Goal: Task Accomplishment & Management: Use online tool/utility

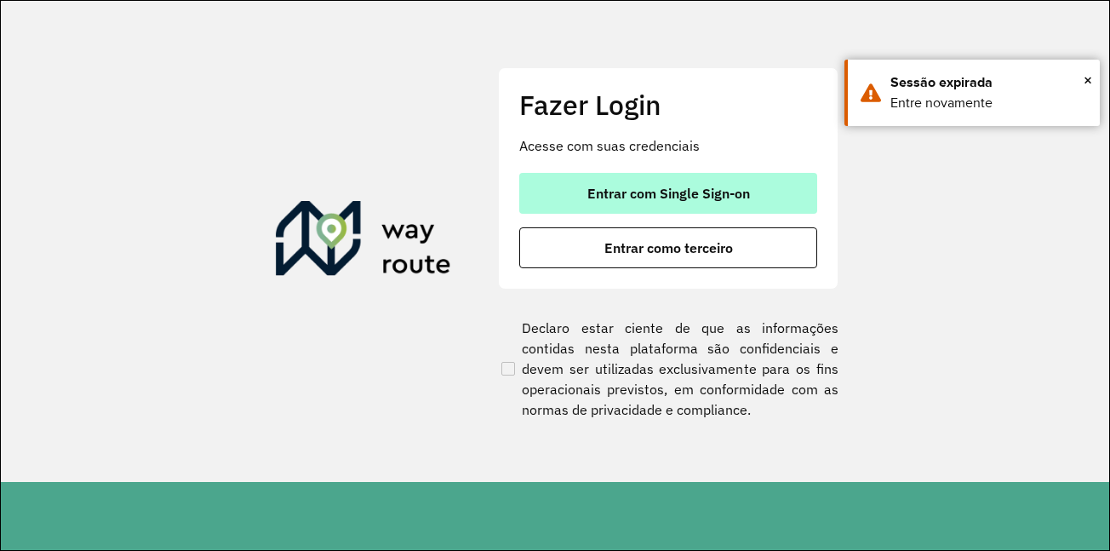
click at [688, 197] on span "Entrar com Single Sign-on" at bounding box center [668, 193] width 163 height 14
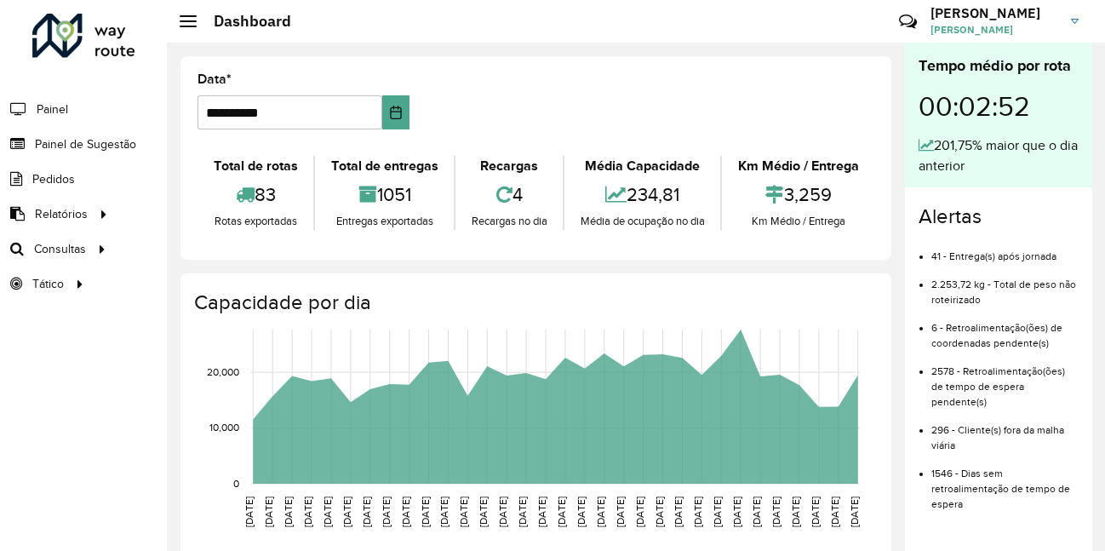
click at [748, 69] on div "**********" at bounding box center [535, 157] width 711 height 203
click at [227, 248] on span "Roteirização" at bounding box center [227, 249] width 69 height 18
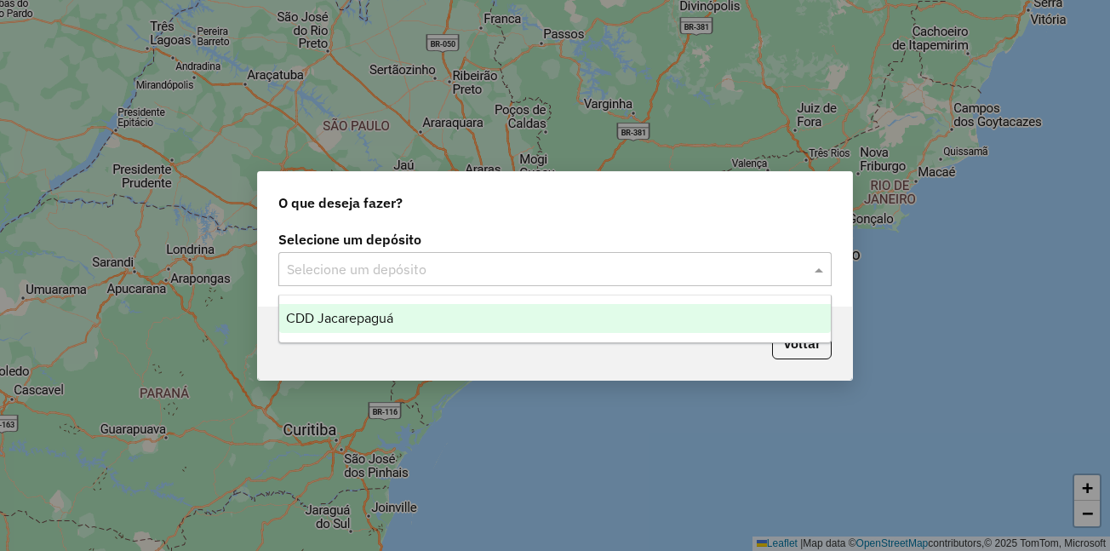
click at [529, 270] on input "text" at bounding box center [538, 270] width 502 height 20
click at [364, 307] on div "CDD Jacarepaguá" at bounding box center [555, 318] width 552 height 29
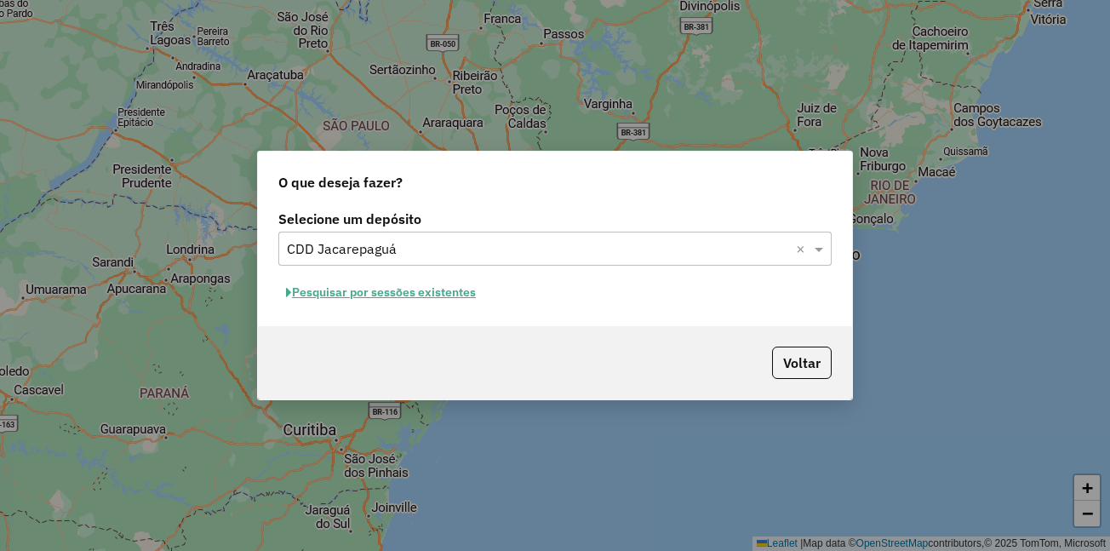
click at [460, 282] on button "Pesquisar por sessões existentes" at bounding box center [380, 292] width 205 height 26
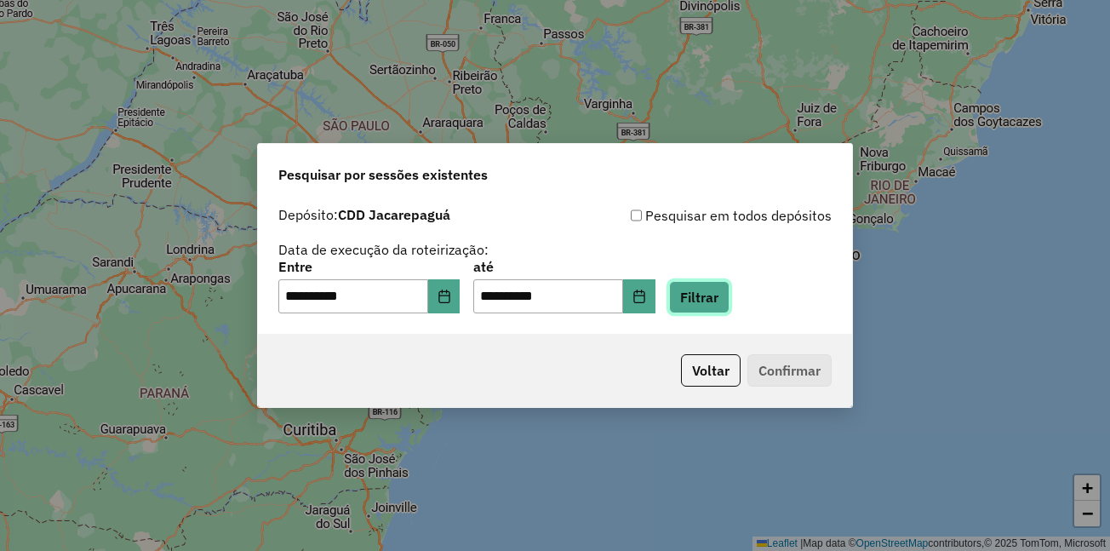
click at [730, 303] on button "Filtrar" at bounding box center [699, 297] width 60 height 32
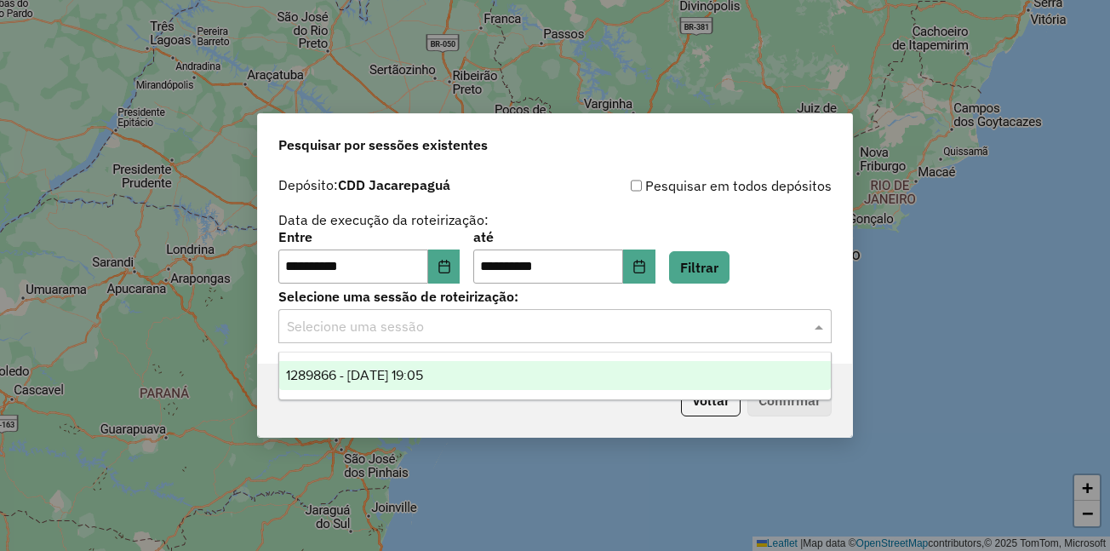
click at [377, 333] on input "text" at bounding box center [538, 327] width 502 height 20
click at [367, 368] on span "1289866 - 07/10/2025 19:05" at bounding box center [354, 375] width 137 height 14
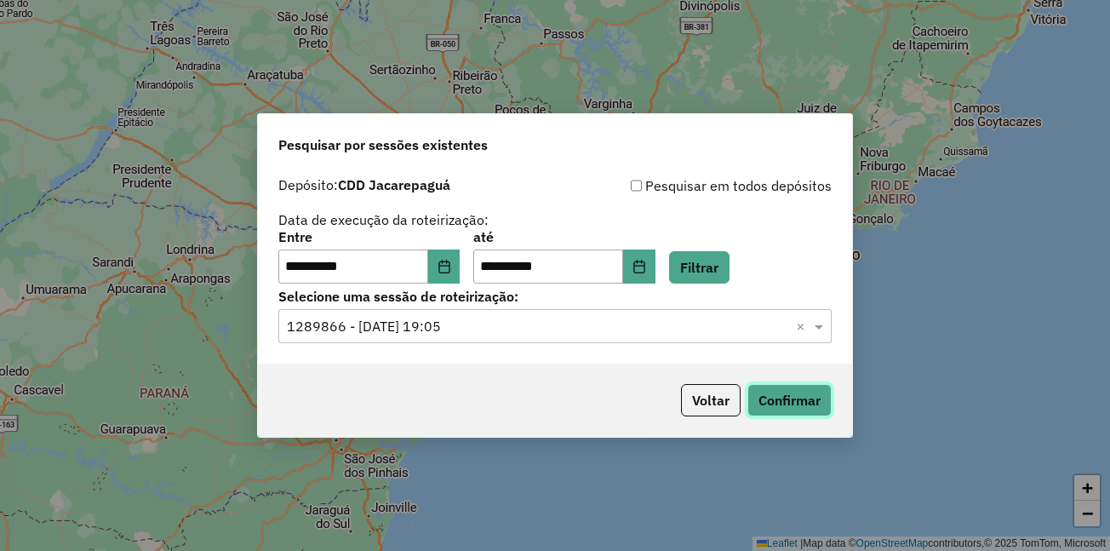
click at [782, 410] on button "Confirmar" at bounding box center [790, 400] width 84 height 32
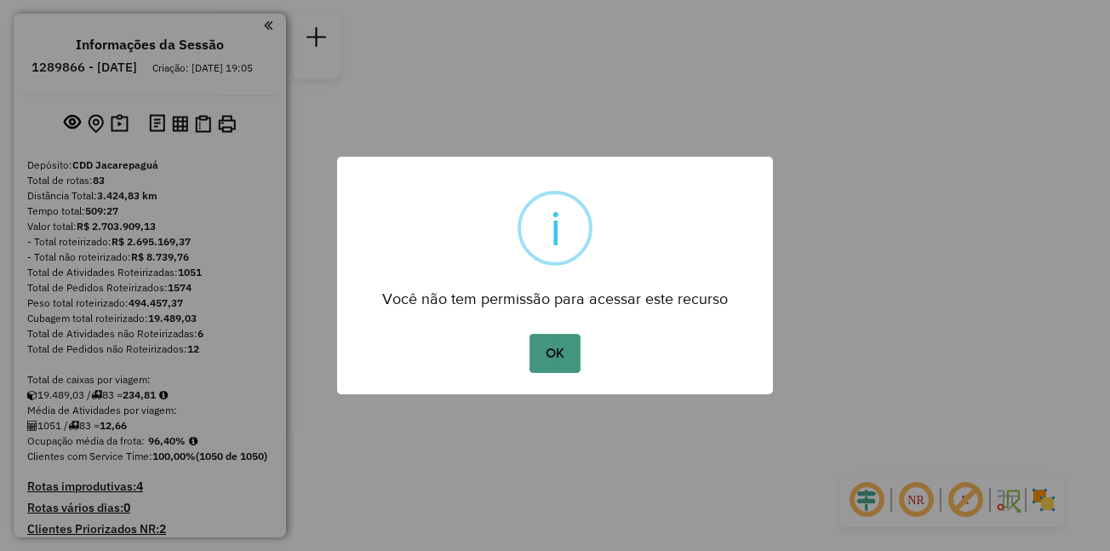
click at [576, 347] on button "OK" at bounding box center [555, 353] width 50 height 39
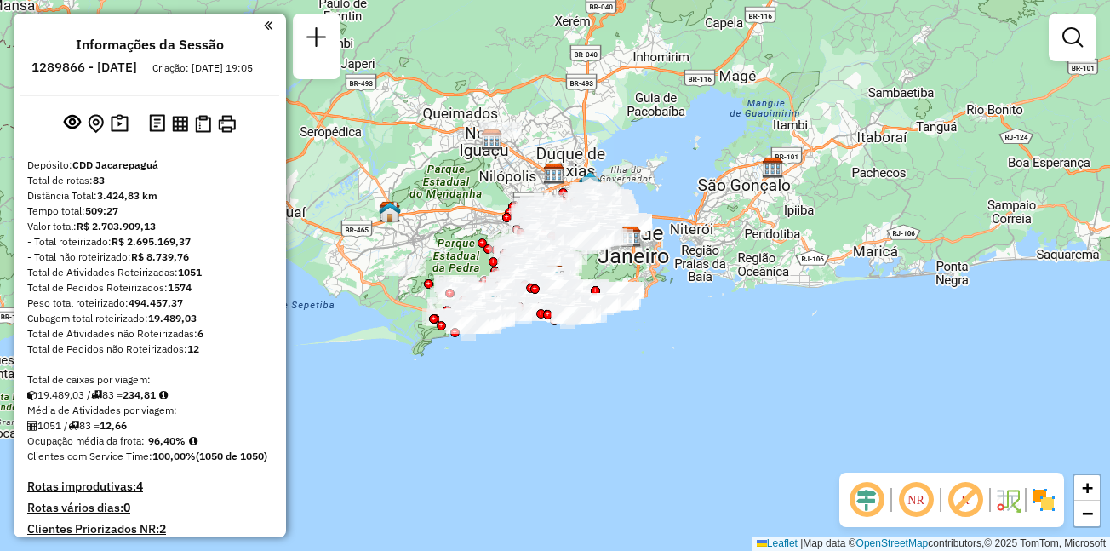
scroll to position [7794, 0]
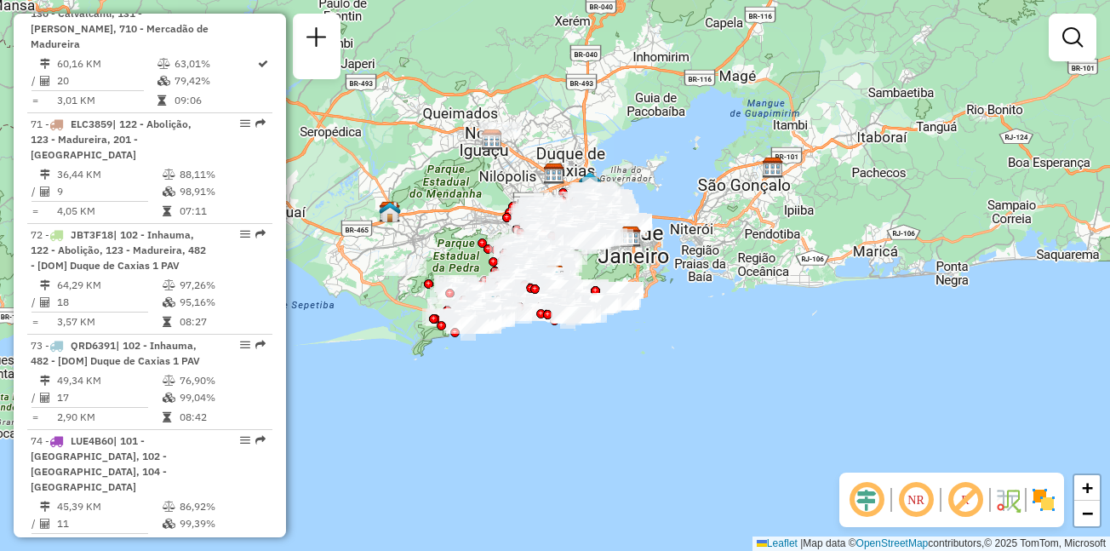
select select "**********"
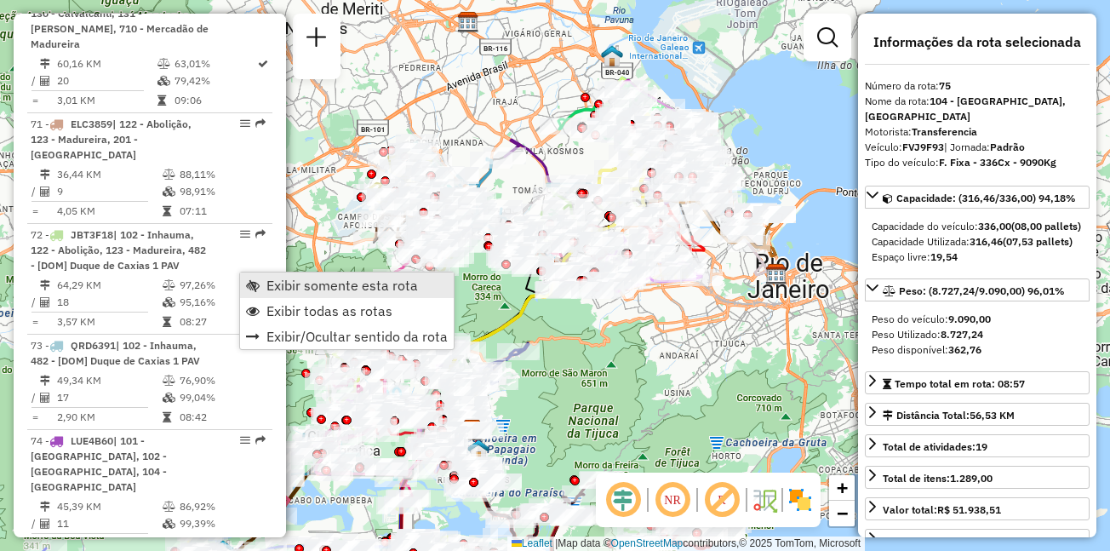
click at [282, 286] on span "Exibir somente esta rota" at bounding box center [342, 285] width 152 height 14
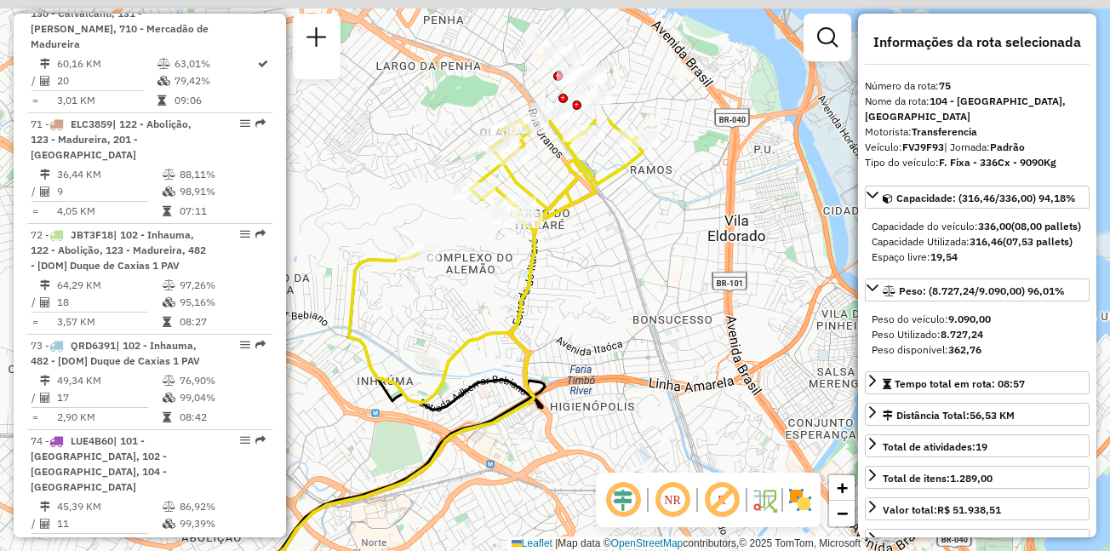
drag, startPoint x: 624, startPoint y: 70, endPoint x: 635, endPoint y: 249, distance: 179.1
click at [635, 249] on div "Janela de atendimento Grade de atendimento Capacidade Transportadoras Veículos …" at bounding box center [555, 275] width 1110 height 551
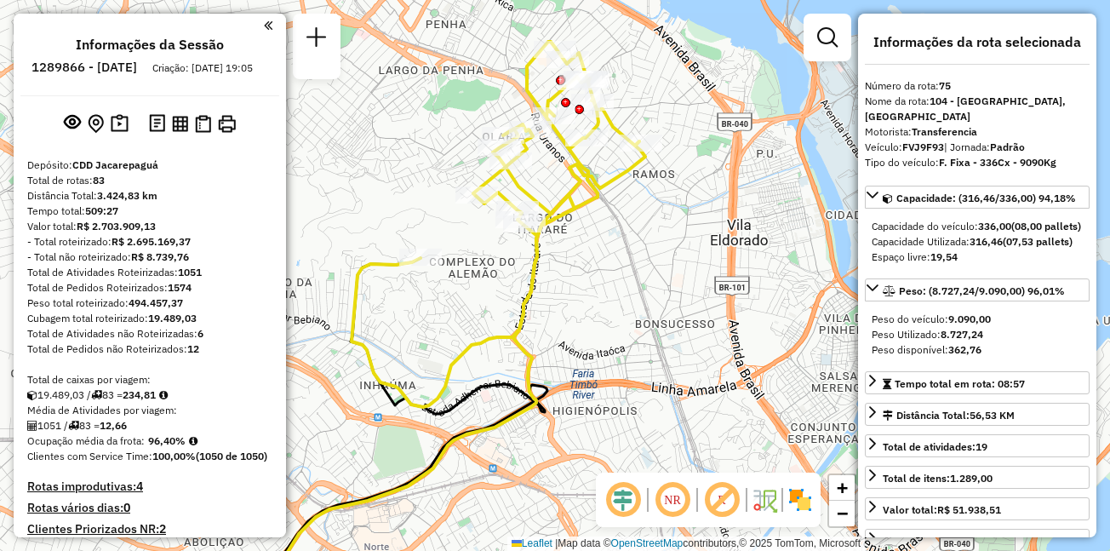
scroll to position [7684, 0]
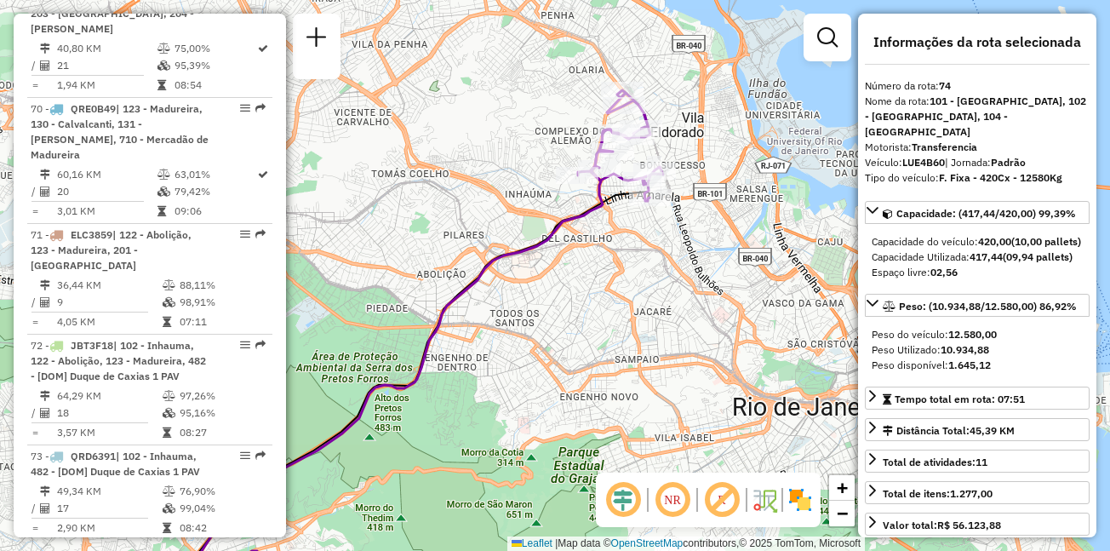
scroll to position [6036, 0]
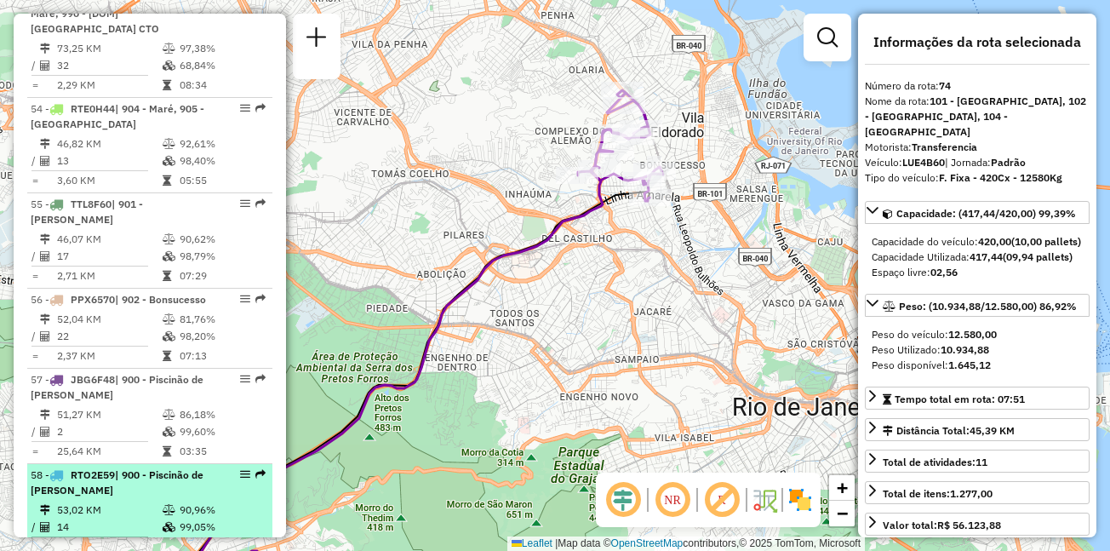
click at [95, 468] on span "RTO2E59" at bounding box center [93, 474] width 44 height 13
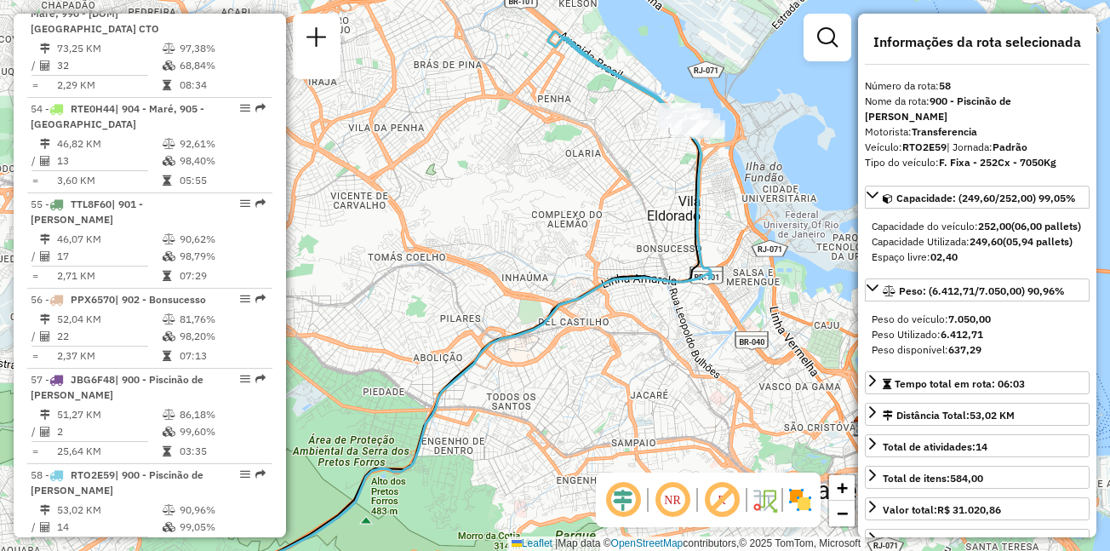
drag, startPoint x: 672, startPoint y: 149, endPoint x: 563, endPoint y: 244, distance: 144.8
click at [563, 244] on div "Janela de atendimento Grade de atendimento Capacidade Transportadoras Veículos …" at bounding box center [555, 275] width 1110 height 551
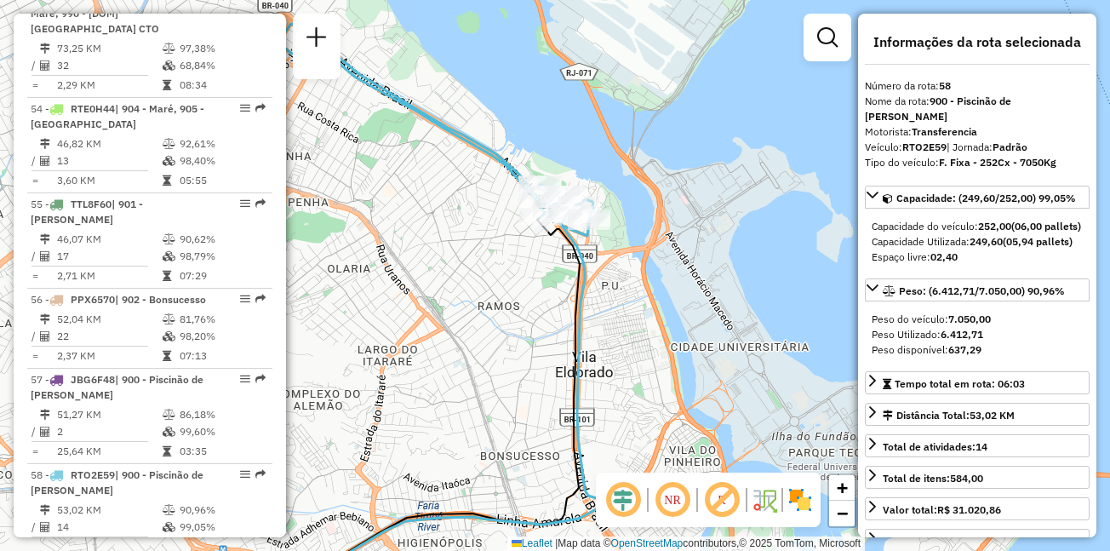
scroll to position [5669, 0]
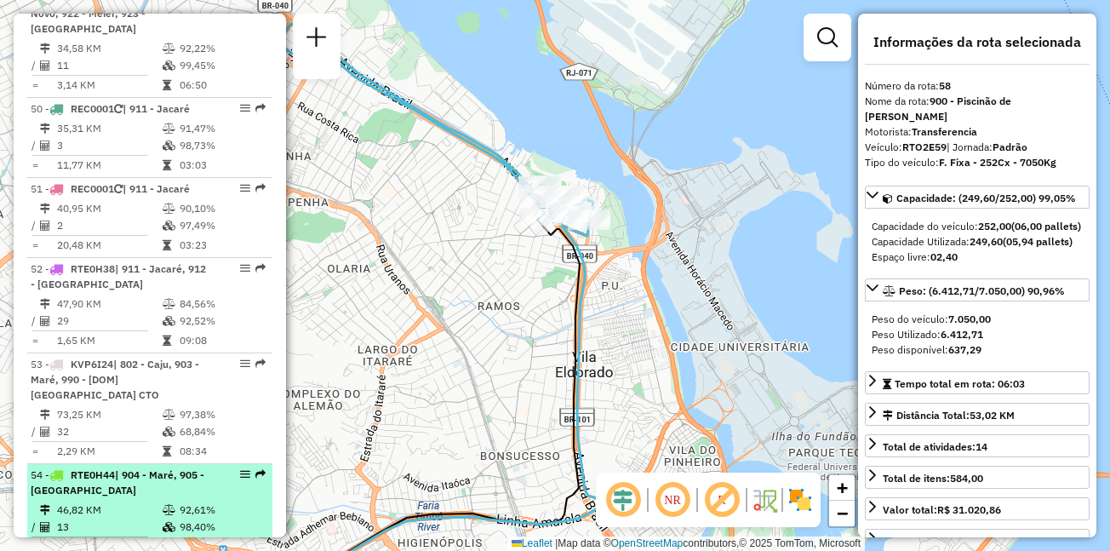
click at [117, 501] on td "46,82 KM" at bounding box center [109, 509] width 106 height 17
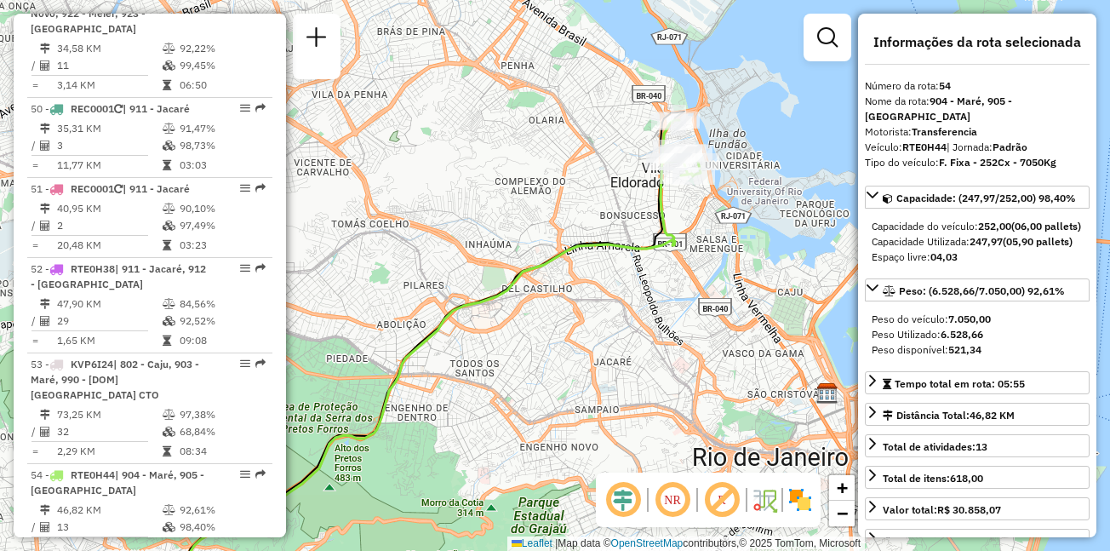
drag, startPoint x: 651, startPoint y: 148, endPoint x: 617, endPoint y: 159, distance: 35.8
click at [617, 159] on div "Janela de atendimento Grade de atendimento Capacidade Transportadoras Veículos …" at bounding box center [555, 275] width 1110 height 551
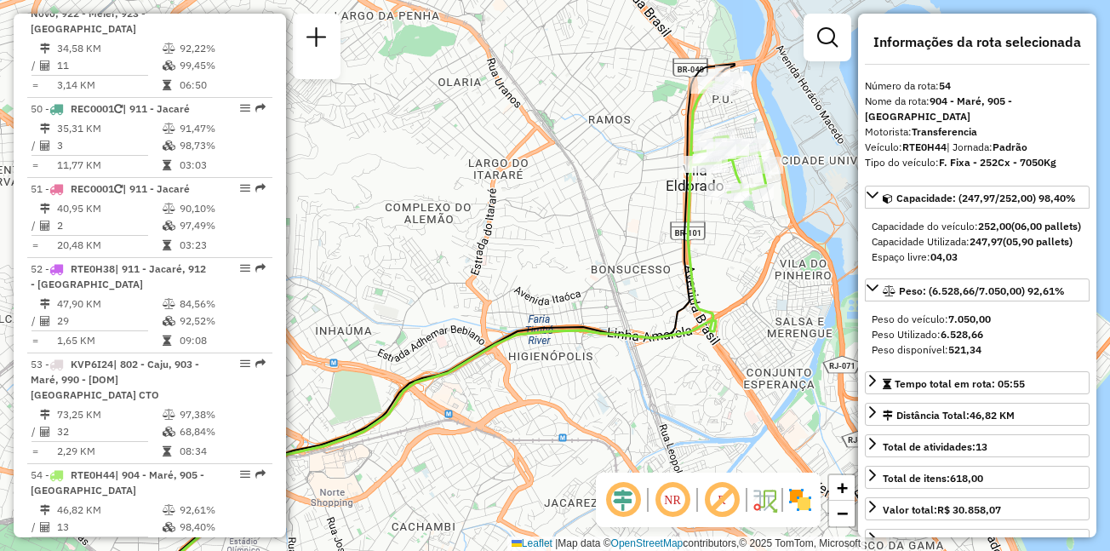
scroll to position [6352, 0]
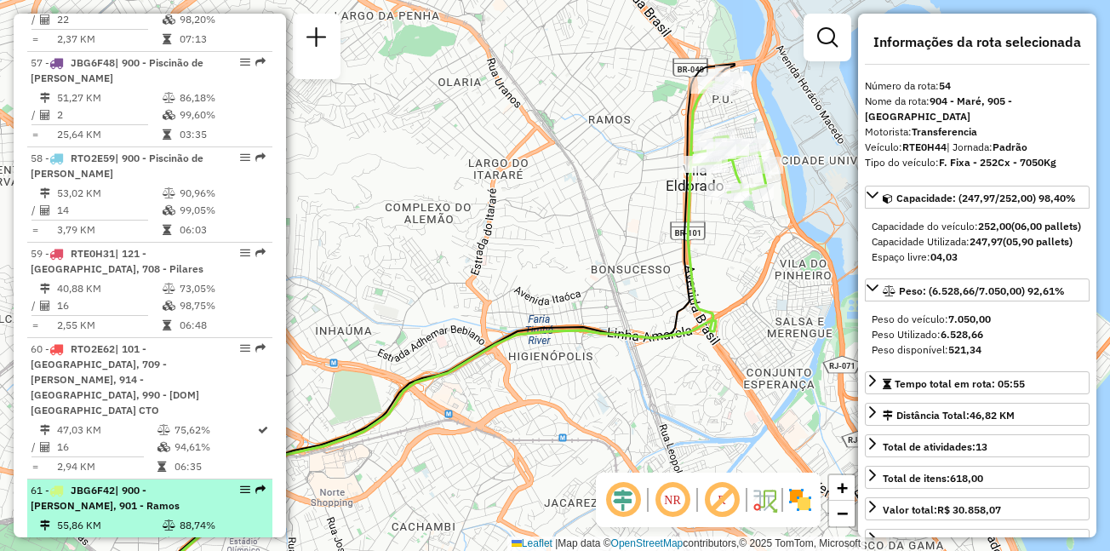
click at [154, 484] on span "| 900 - Piscinão de Ramos, 901 - Ramos" at bounding box center [105, 498] width 149 height 28
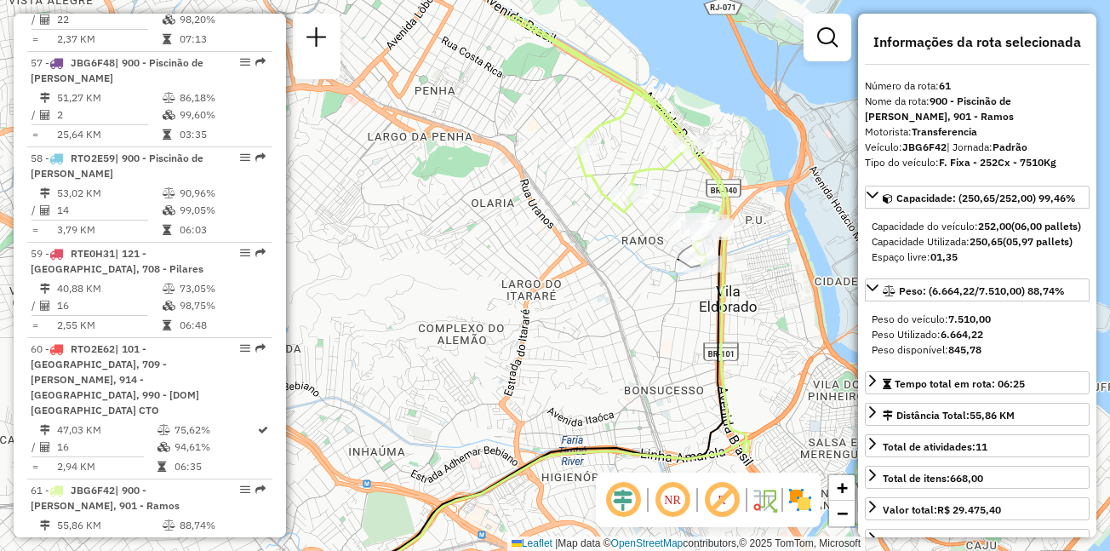
drag, startPoint x: 656, startPoint y: 189, endPoint x: 607, endPoint y: 236, distance: 67.4
click at [607, 236] on div "Janela de atendimento Grade de atendimento Capacidade Transportadoras Veículos …" at bounding box center [555, 275] width 1110 height 551
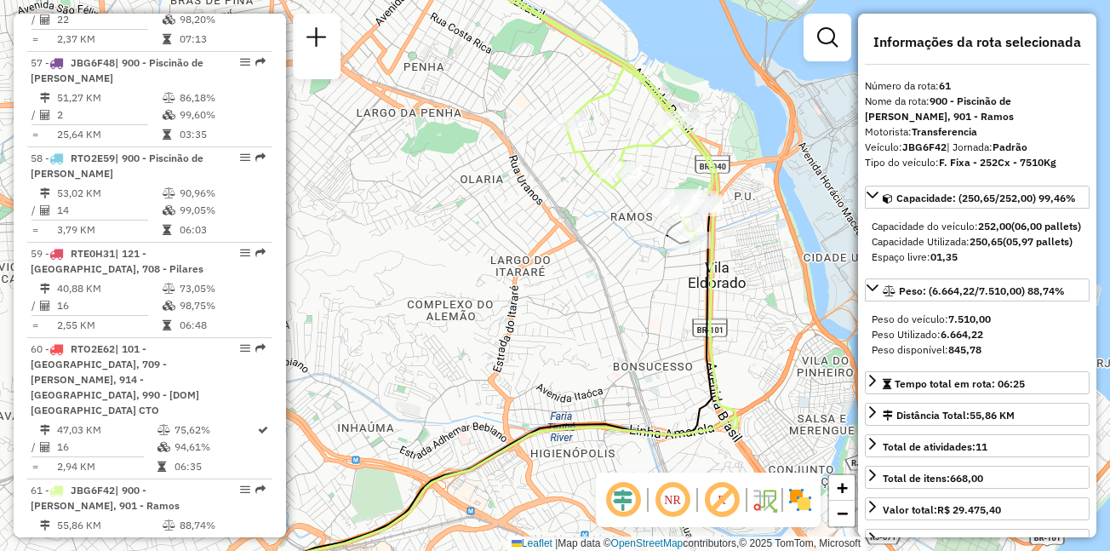
scroll to position [7478, 0]
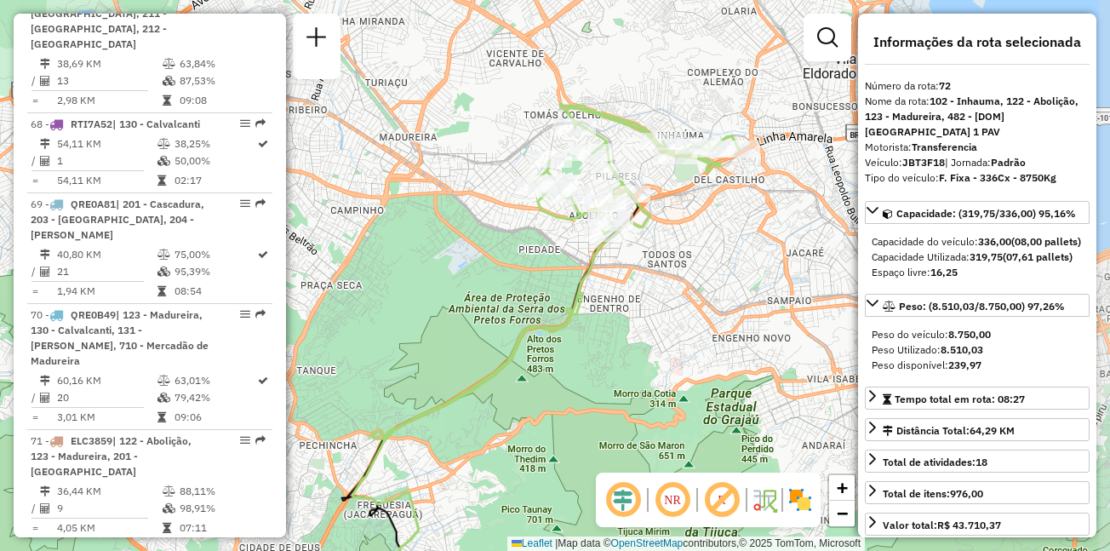
drag, startPoint x: 651, startPoint y: 88, endPoint x: 637, endPoint y: 181, distance: 94.8
click at [637, 181] on div "Rota 72 - Placa JBT3F18 55022335 - POSTO DE ABASTECIMEN Janela de atendimento G…" at bounding box center [555, 275] width 1110 height 551
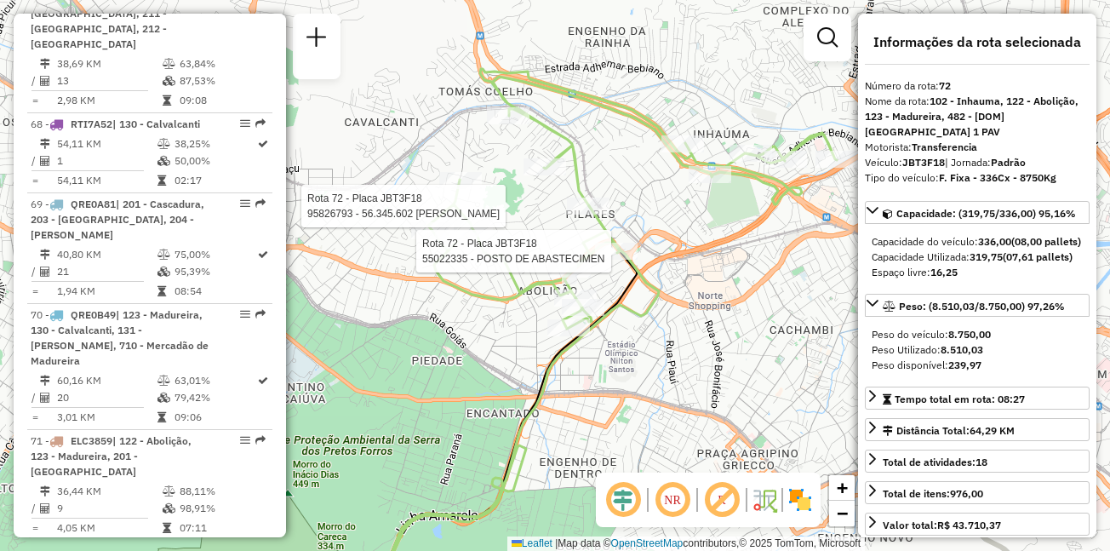
click at [802, 499] on img at bounding box center [800, 499] width 27 height 27
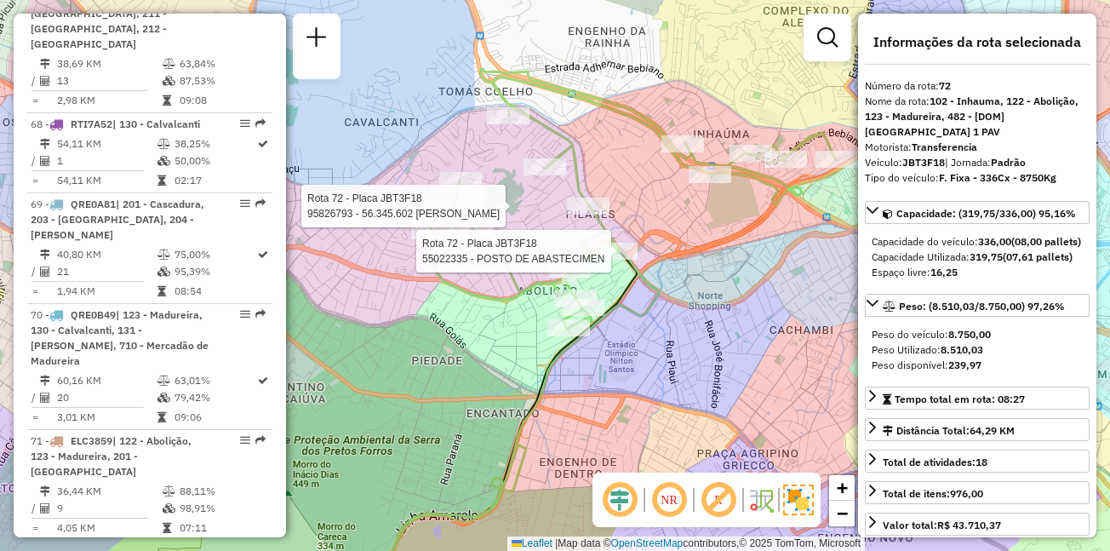
click at [497, 368] on div "Rota 72 - Placa JBT3F18 55022335 - POSTO DE ABASTECIMEN Rota 72 - Placa JBT3F18…" at bounding box center [555, 275] width 1110 height 551
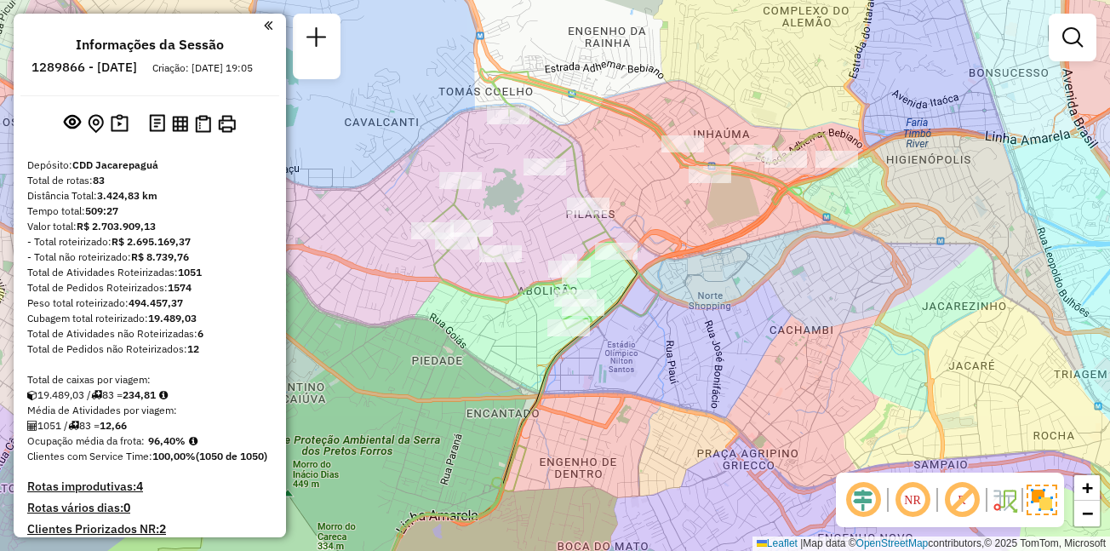
scroll to position [6352, 0]
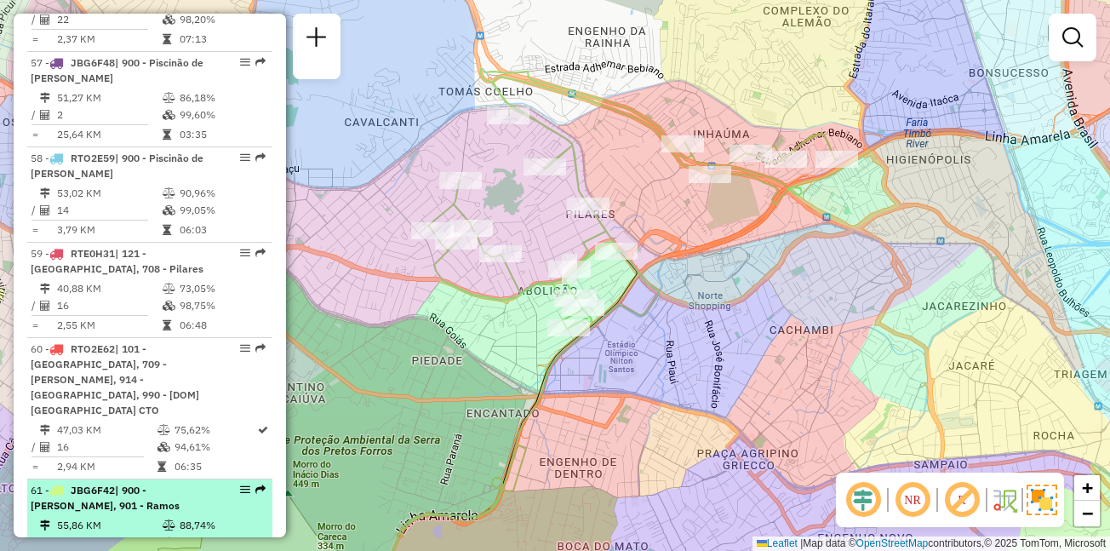
click at [175, 484] on span "| 900 - Piscinão de Ramos, 901 - Ramos" at bounding box center [105, 498] width 149 height 28
select select "**********"
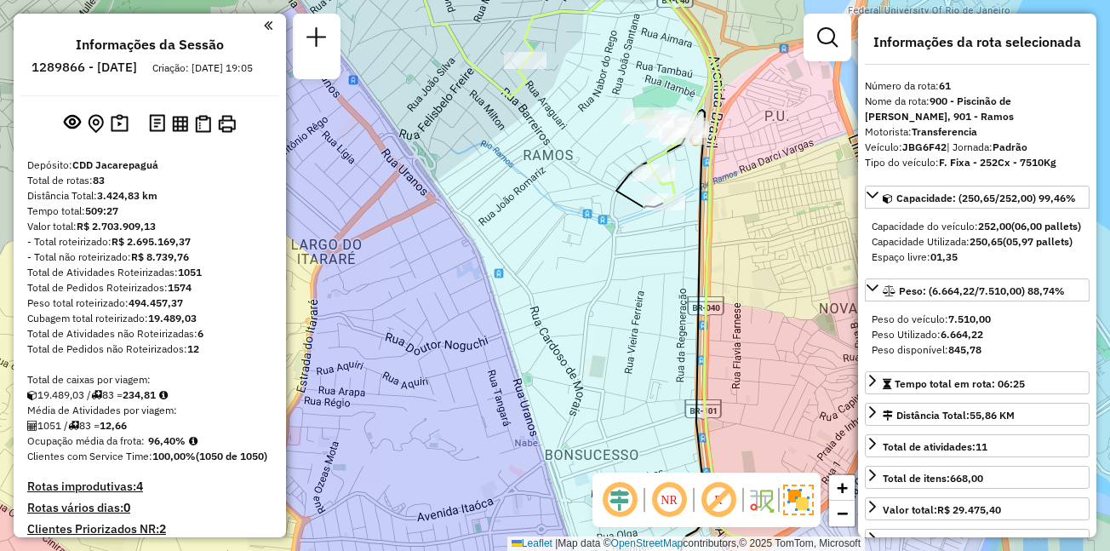
scroll to position [3507, 0]
